Goal: Task Accomplishment & Management: Manage account settings

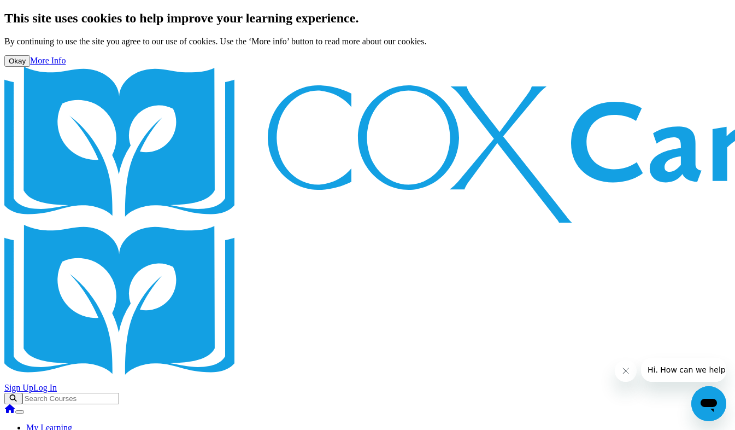
click at [57, 383] on link "Log In" at bounding box center [45, 387] width 24 height 9
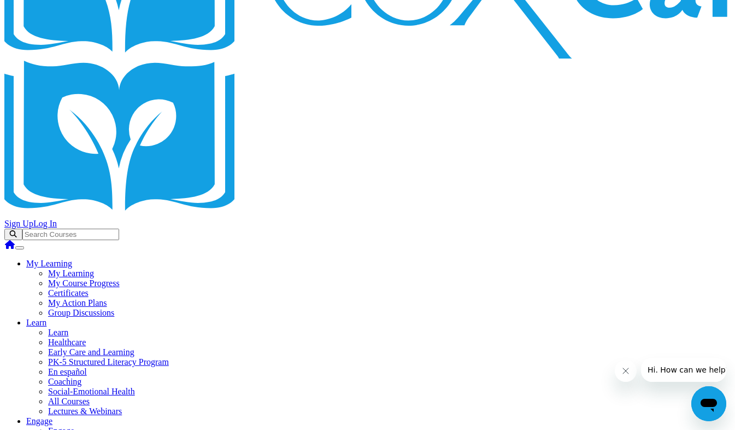
scroll to position [55, 0]
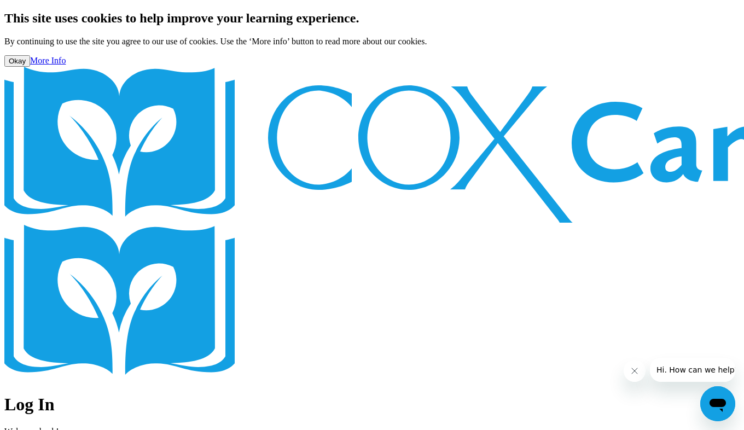
drag, startPoint x: 613, startPoint y: 169, endPoint x: 496, endPoint y: 169, distance: 116.5
type input "lia@thinkingcap.com"
drag, startPoint x: 577, startPoint y: 264, endPoint x: 339, endPoint y: 179, distance: 253.0
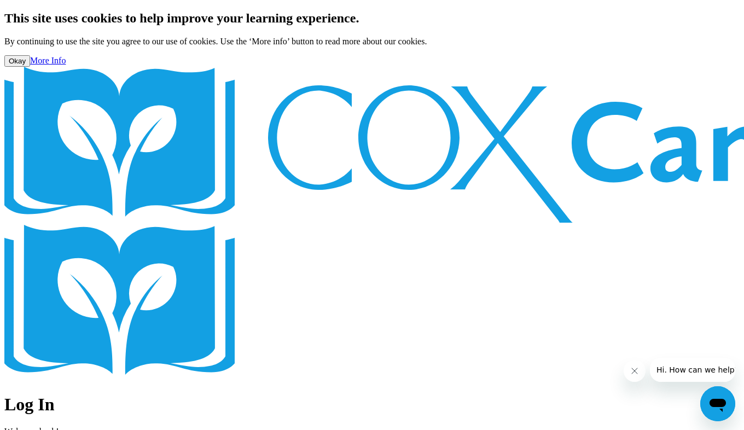
drag, startPoint x: 577, startPoint y: 263, endPoint x: 496, endPoint y: 248, distance: 82.3
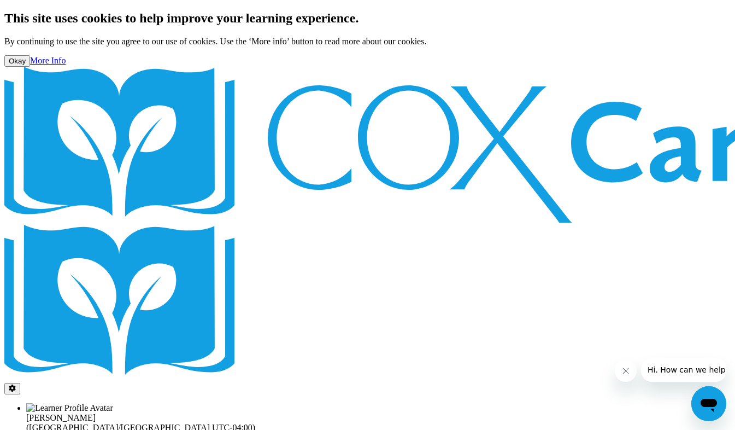
click at [20, 383] on button "button" at bounding box center [12, 388] width 16 height 11
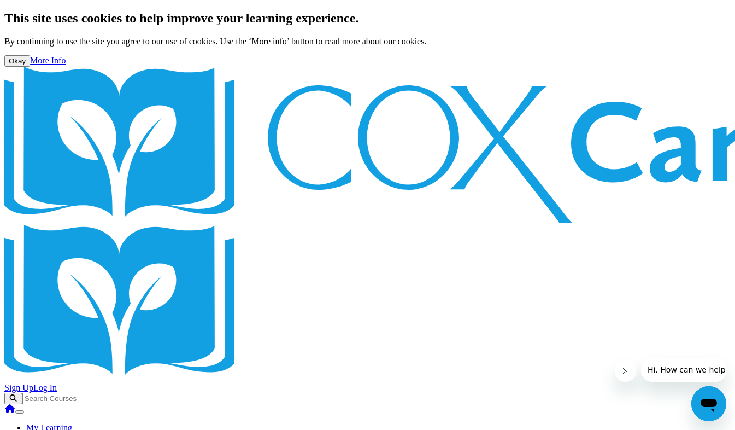
click at [57, 383] on link "Log In" at bounding box center [45, 387] width 24 height 9
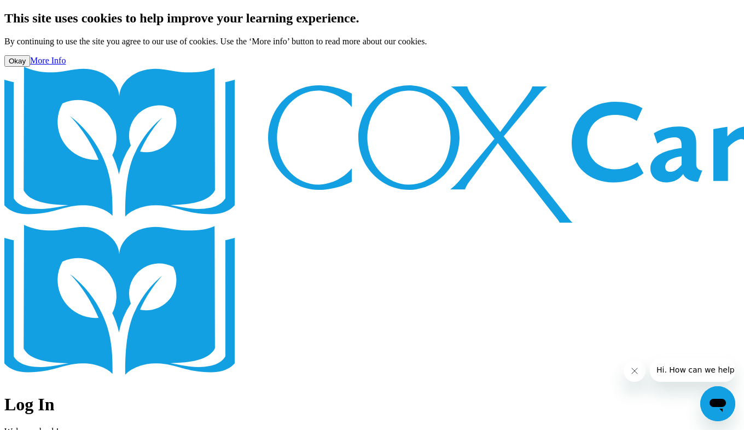
type input "[PERSON_NAME][EMAIL_ADDRESS][DOMAIN_NAME]"
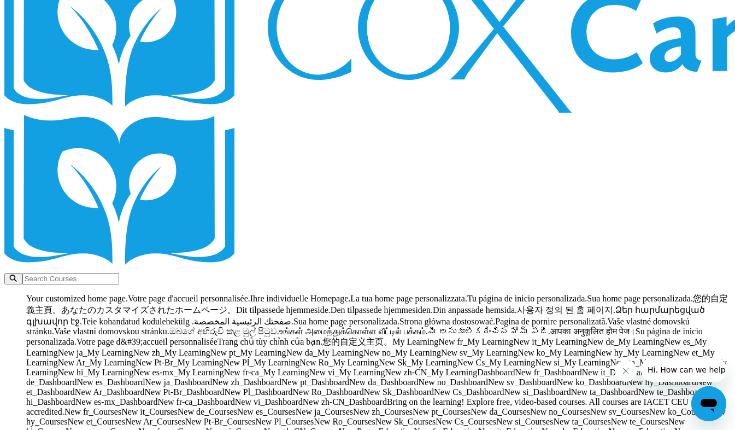
scroll to position [164, 0]
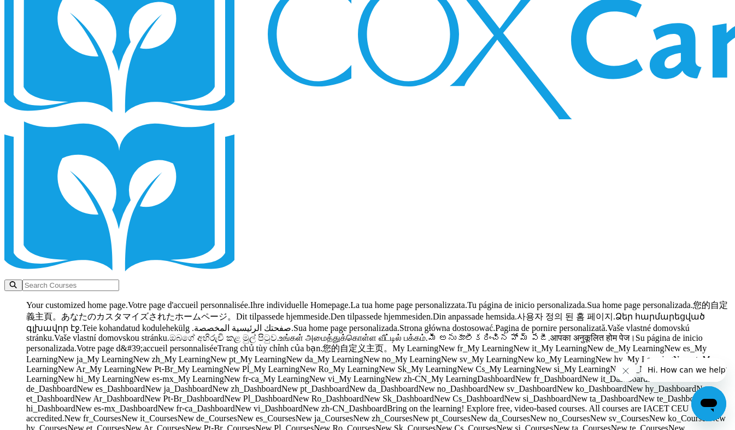
scroll to position [109, 0]
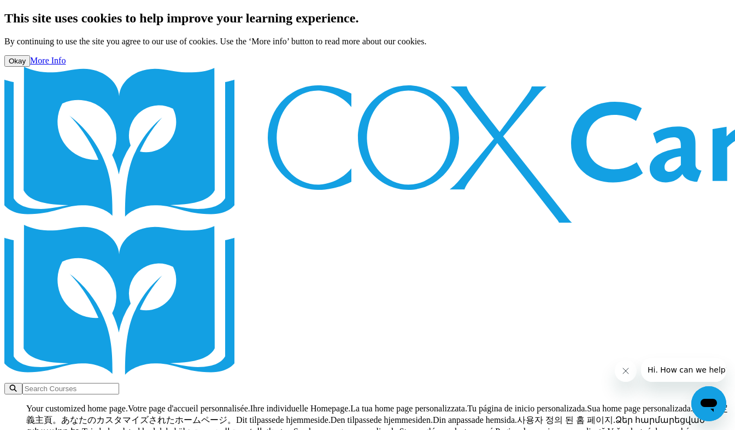
drag, startPoint x: 490, startPoint y: 343, endPoint x: 492, endPoint y: 335, distance: 8.9
drag, startPoint x: 60, startPoint y: 255, endPoint x: 239, endPoint y: 288, distance: 182.7
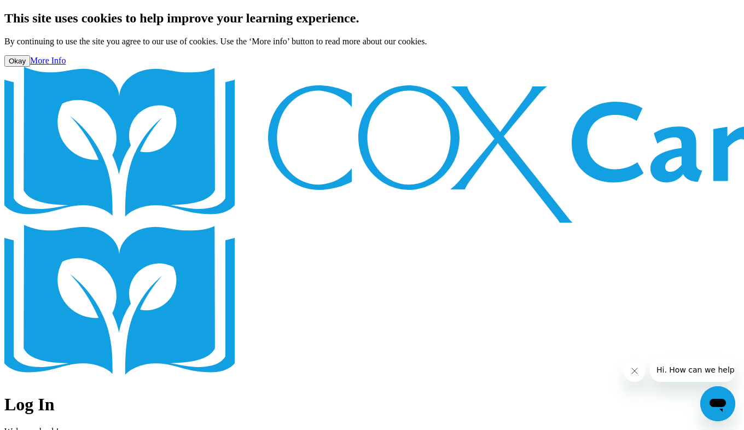
type input "[PERSON_NAME][EMAIL_ADDRESS][DOMAIN_NAME]"
drag, startPoint x: 617, startPoint y: 166, endPoint x: 494, endPoint y: 166, distance: 123.0
drag, startPoint x: 256, startPoint y: 90, endPoint x: 262, endPoint y: 90, distance: 6.6
click at [256, 90] on body "This site uses cookies to help improve your learning experience. By continuing …" at bounding box center [371, 268] width 735 height 514
